Goal: Information Seeking & Learning: Learn about a topic

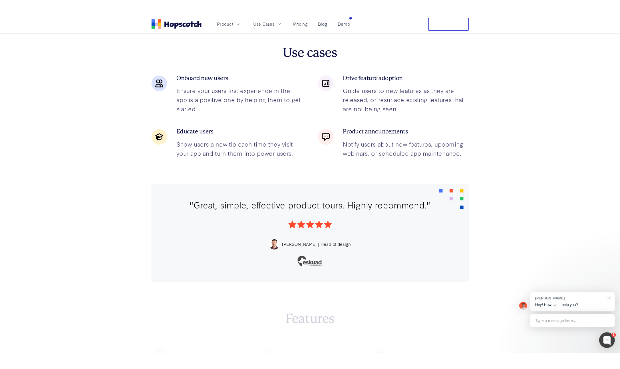
scroll to position [987, 0]
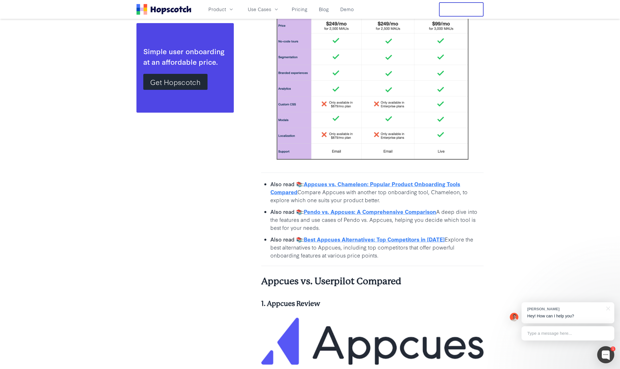
scroll to position [857, 0]
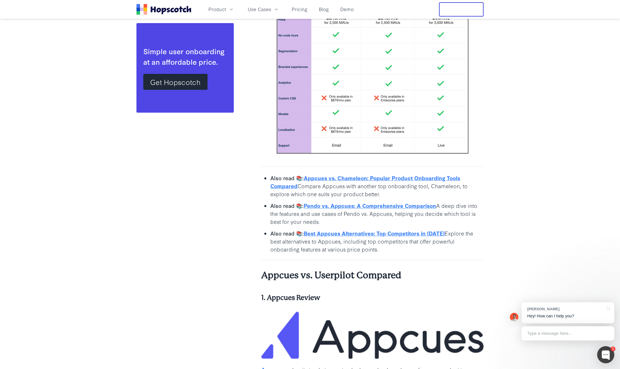
click at [340, 179] on b "Appcues vs. Chameleon: Popular Product Onboarding Tools Compared" at bounding box center [365, 182] width 190 height 16
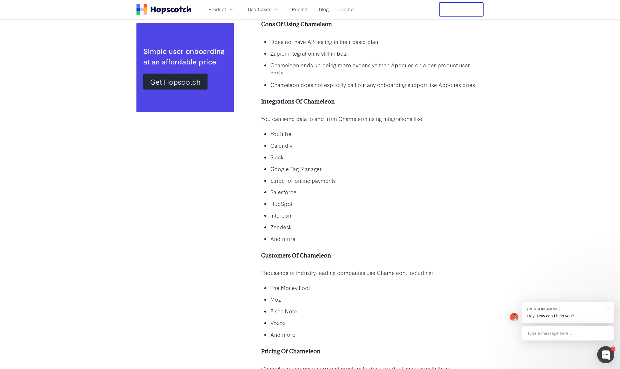
scroll to position [3034, 0]
click at [282, 369] on u "pricing" at bounding box center [291, 376] width 18 height 8
